Goal: Navigation & Orientation: Find specific page/section

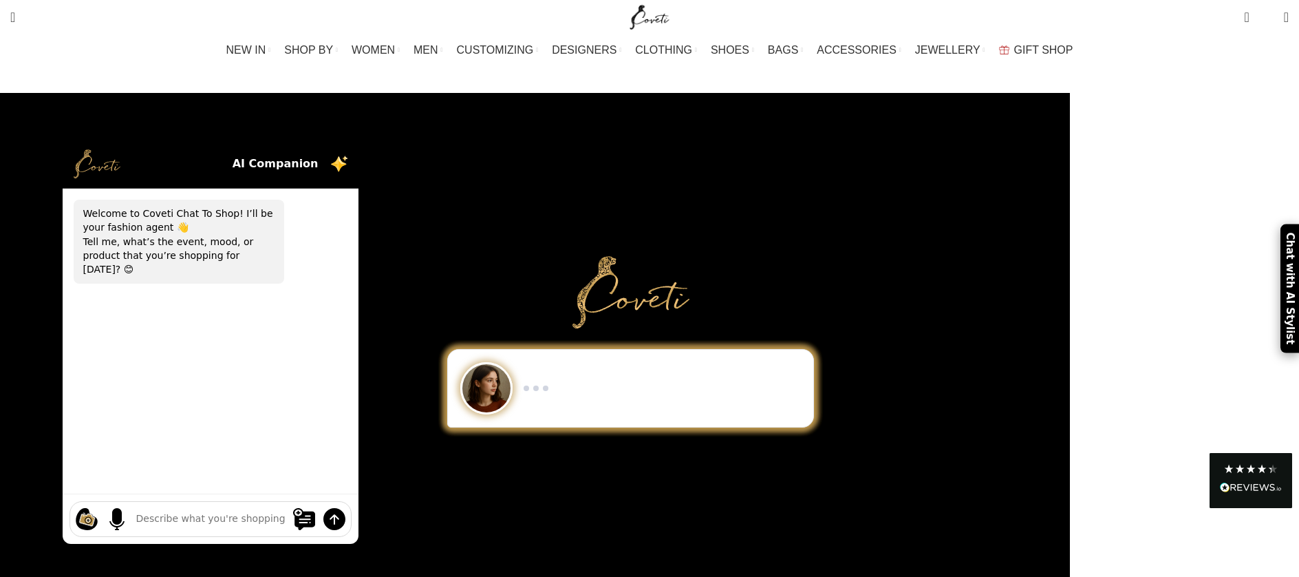
click at [587, 50] on span "DESIGNERS" at bounding box center [584, 49] width 65 height 13
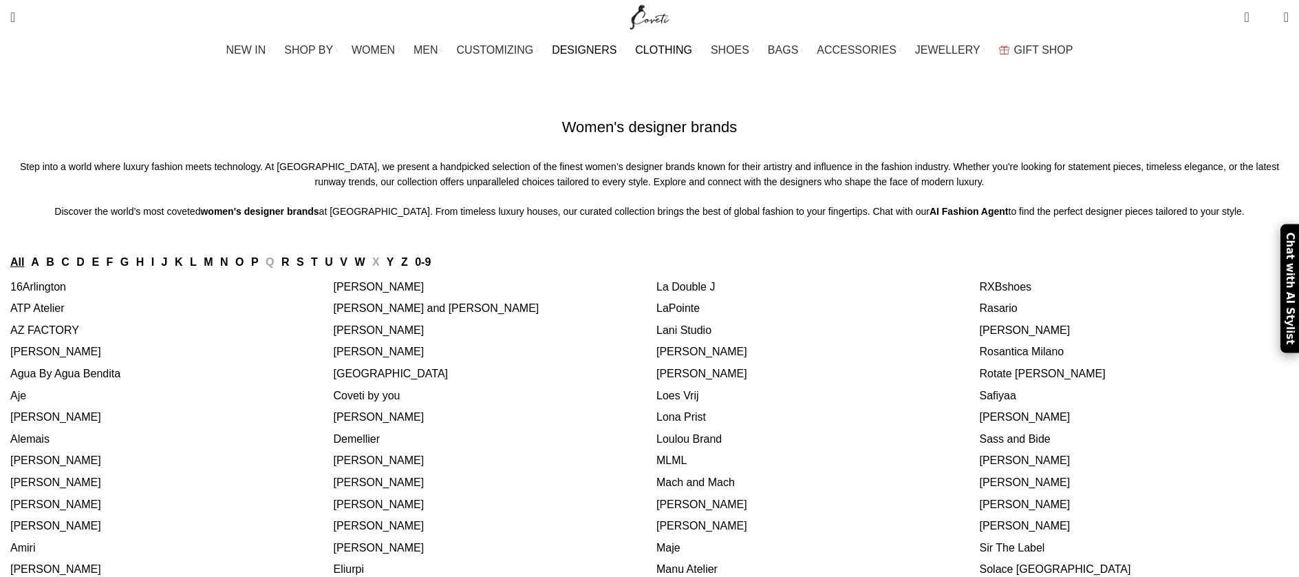
click at [687, 47] on span "CLOTHING" at bounding box center [663, 49] width 57 height 13
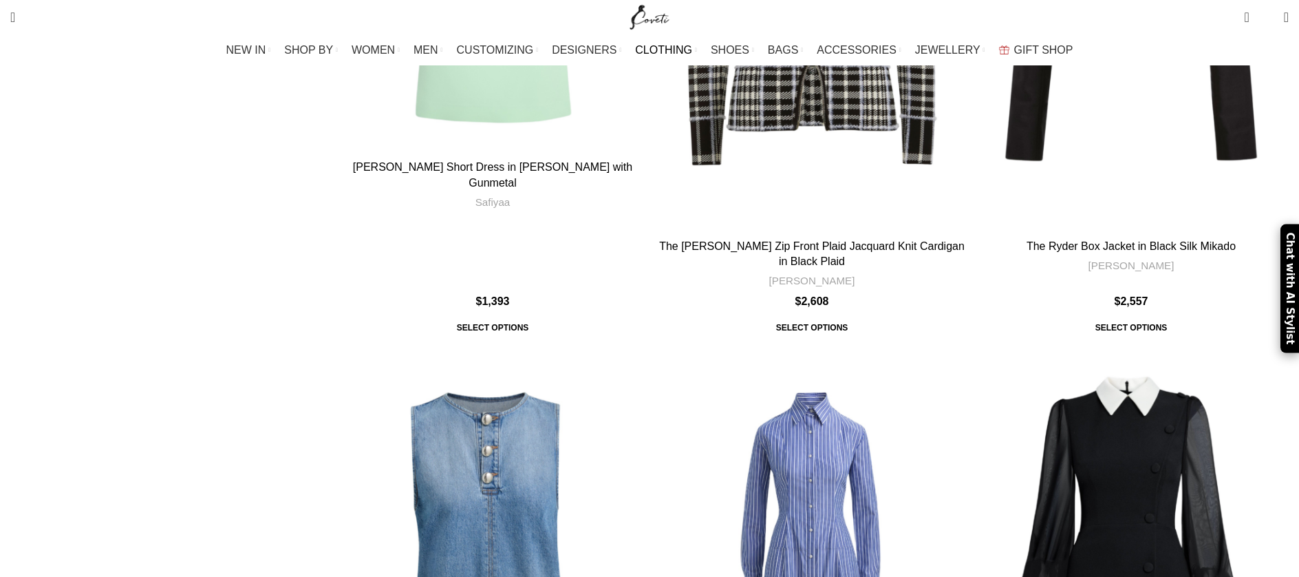
scroll to position [1575, 0]
